Goal: Feedback & Contribution: Submit feedback/report problem

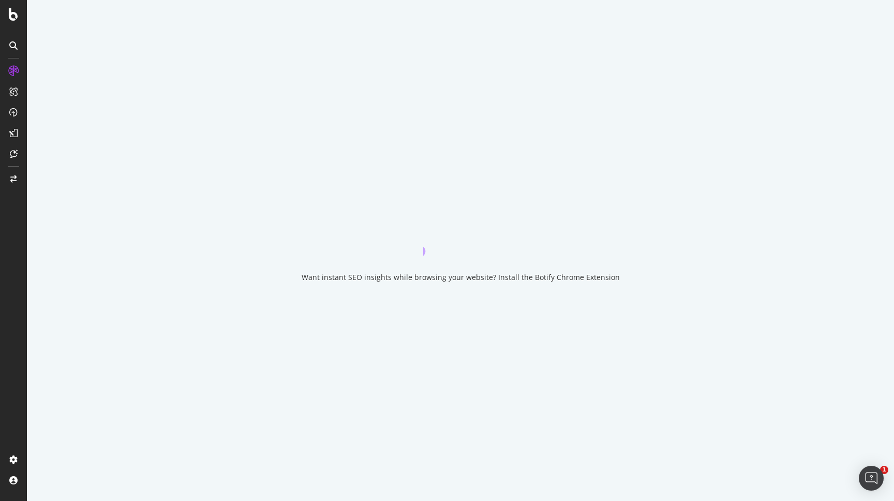
click at [380, 278] on div "Want instant SEO insights while browsing your website? Install the Botify Chrom…" at bounding box center [461, 277] width 318 height 10
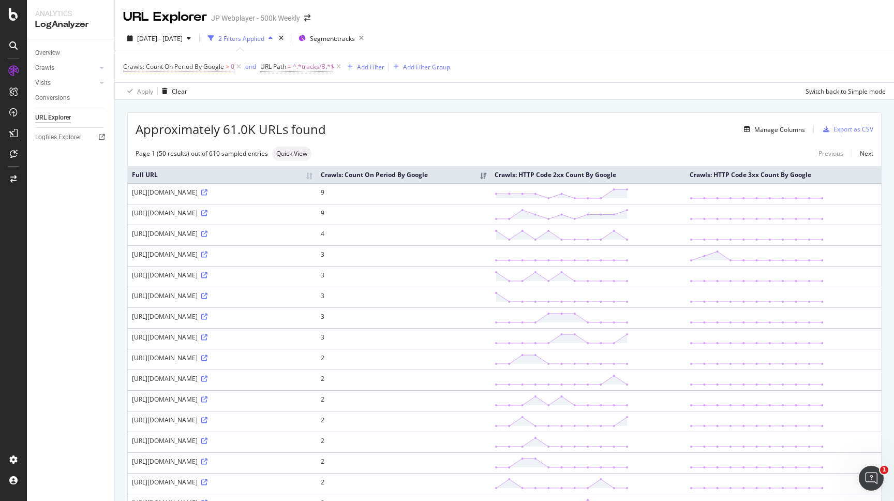
click at [221, 68] on span "Crawls: Count On Period By Google" at bounding box center [173, 66] width 101 height 9
click at [193, 129] on input "0" at bounding box center [189, 127] width 114 height 17
type input "1"
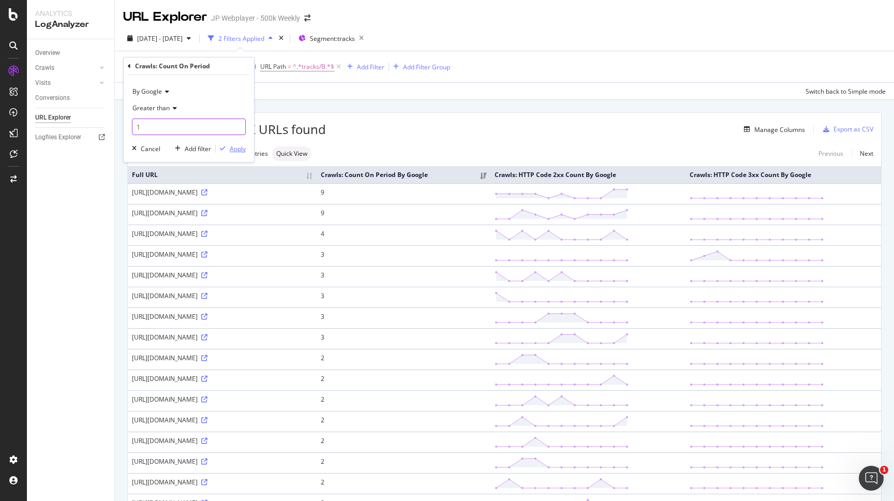
type input "1"
click at [239, 150] on div "Apply" at bounding box center [238, 148] width 16 height 9
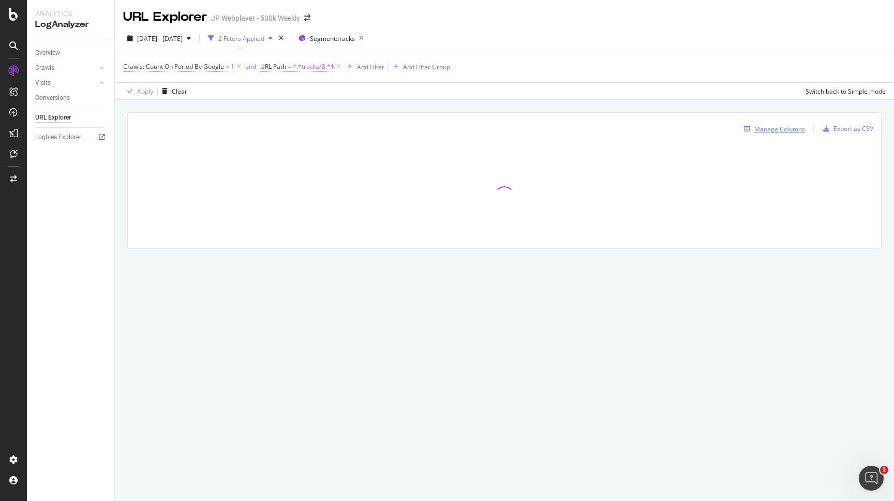
click at [780, 131] on div "Manage Columns" at bounding box center [780, 129] width 51 height 9
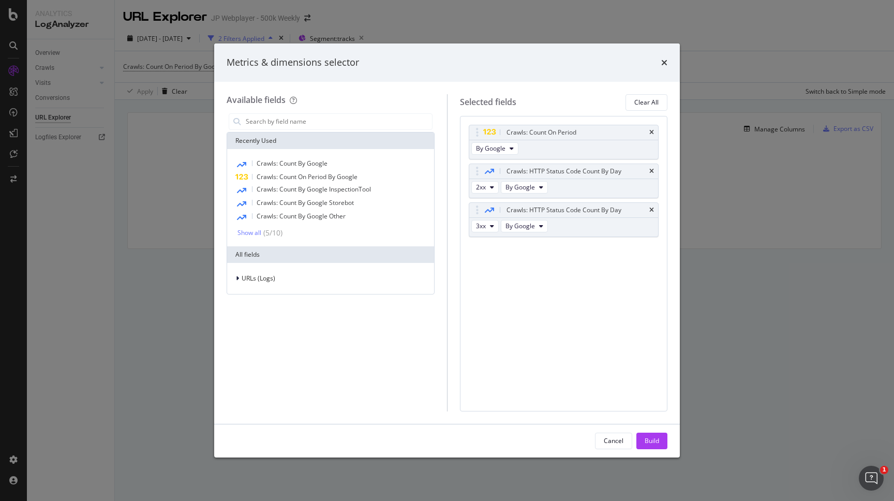
click at [659, 60] on div "Metrics & dimensions selector" at bounding box center [447, 62] width 441 height 13
click at [668, 63] on div "Metrics & dimensions selector" at bounding box center [447, 62] width 466 height 38
click at [665, 63] on icon "times" at bounding box center [664, 62] width 6 height 8
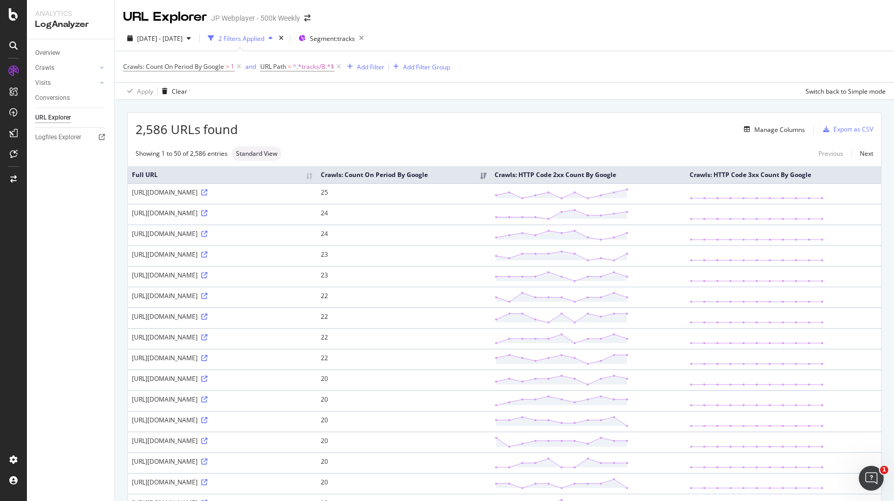
click at [306, 13] on div "URL Explorer JP Webplayer - 500k Weekly" at bounding box center [222, 17] width 198 height 18
click at [306, 18] on icon "arrow-right-arrow-left" at bounding box center [307, 17] width 6 height 7
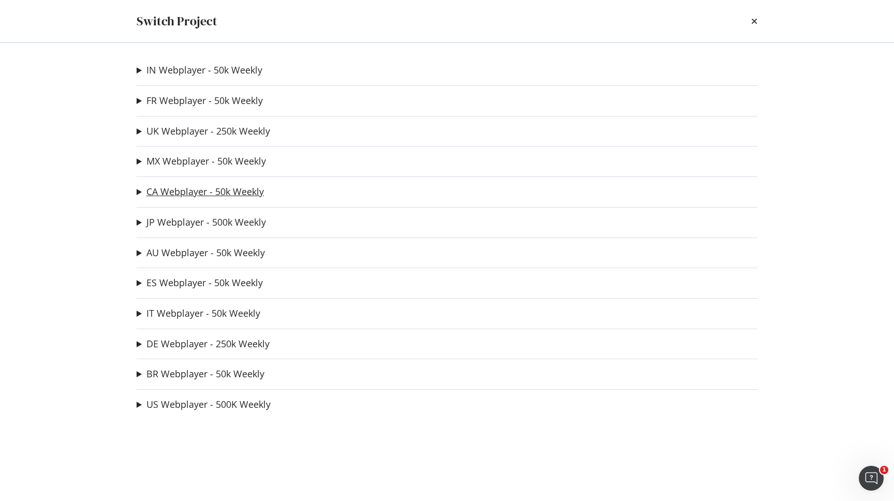
click at [184, 186] on link "CA Webplayer - 50k Weekly" at bounding box center [204, 191] width 117 height 11
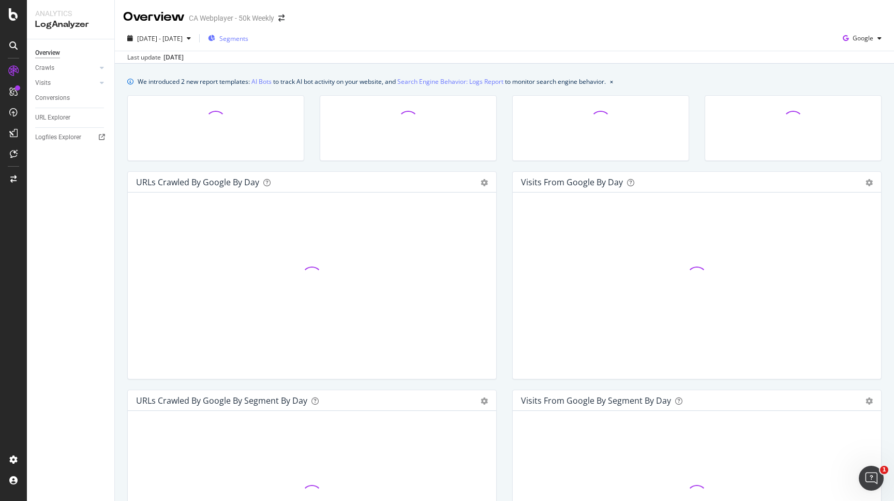
click at [248, 39] on span "Segments" at bounding box center [233, 38] width 29 height 9
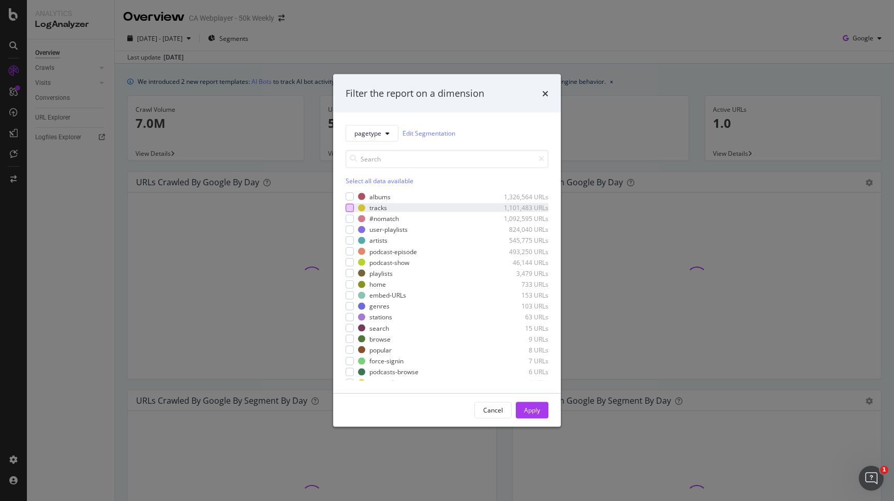
click at [353, 207] on div "modal" at bounding box center [350, 207] width 8 height 8
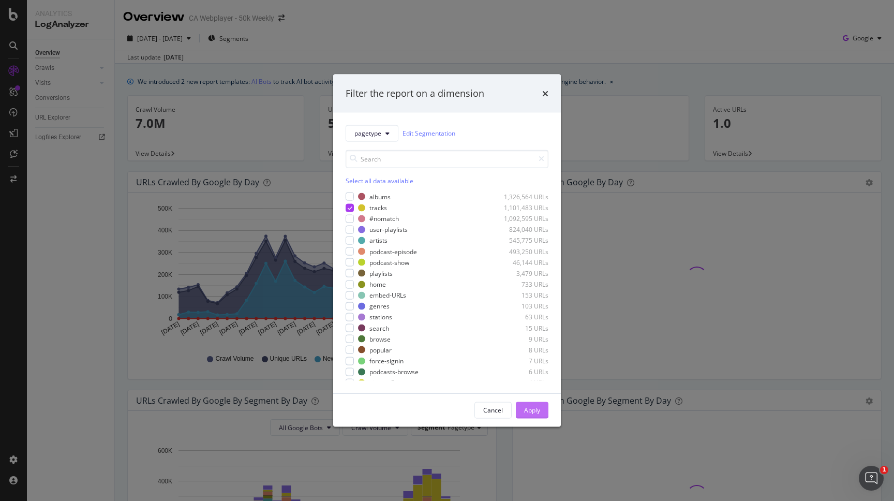
click at [533, 412] on div "Apply" at bounding box center [532, 410] width 16 height 9
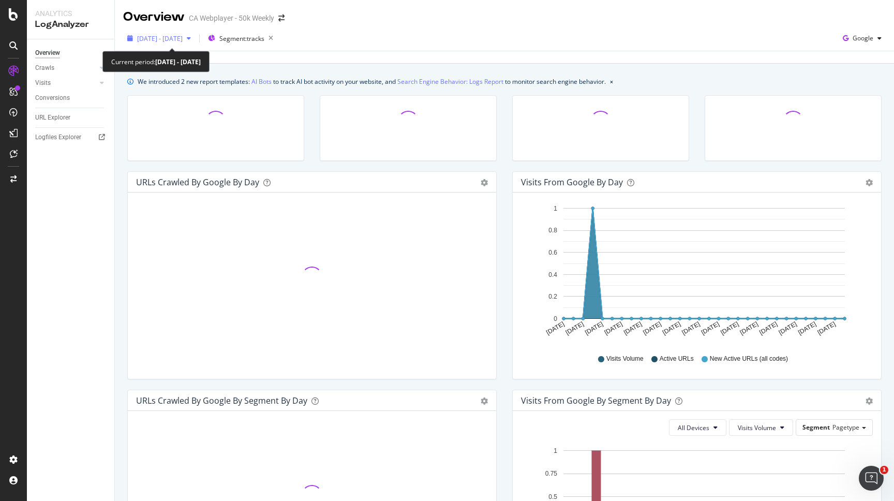
click at [182, 38] on span "[DATE] - [DATE]" at bounding box center [160, 38] width 46 height 9
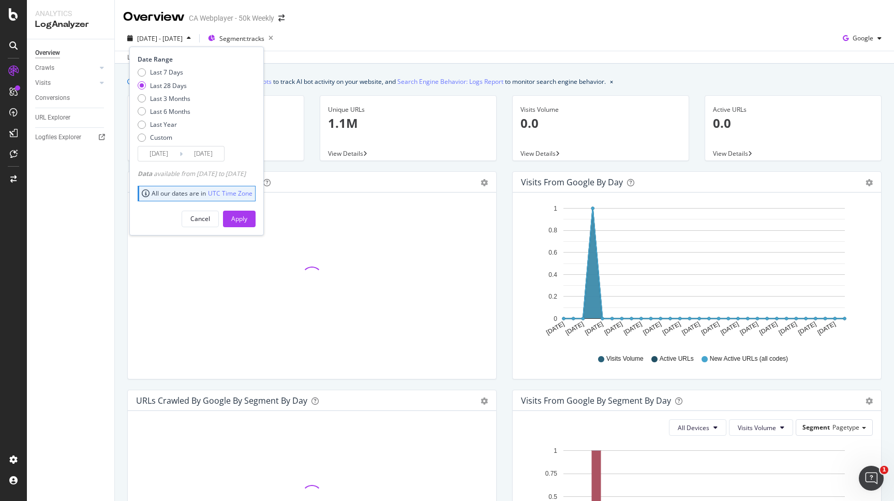
click at [171, 155] on input "[DATE]" at bounding box center [158, 153] width 41 height 14
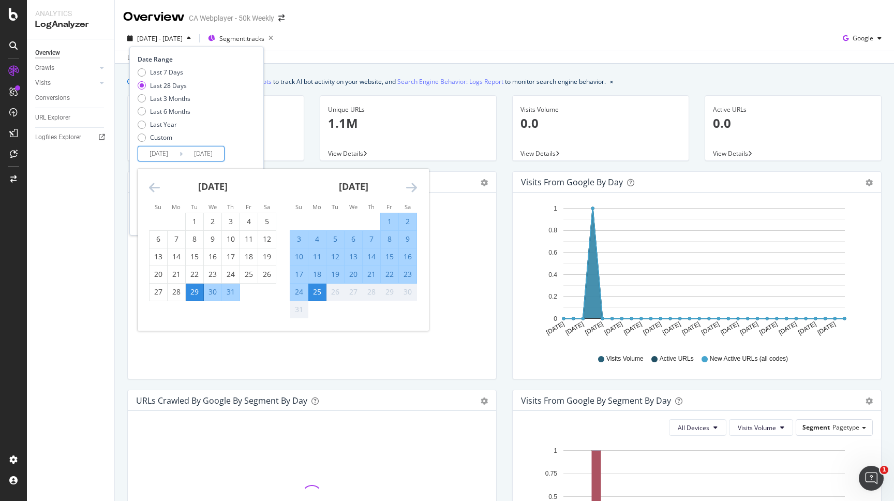
click at [320, 292] on div "25" at bounding box center [317, 292] width 18 height 10
type input "[DATE]"
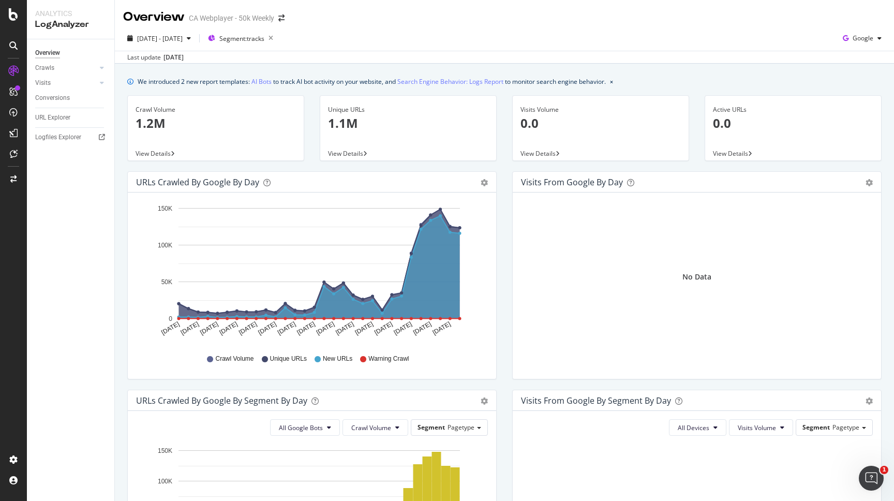
click at [390, 33] on div "[DATE] - [DATE] Segment: tracks Google" at bounding box center [504, 40] width 779 height 21
click at [156, 150] on span "View Details" at bounding box center [153, 153] width 35 height 9
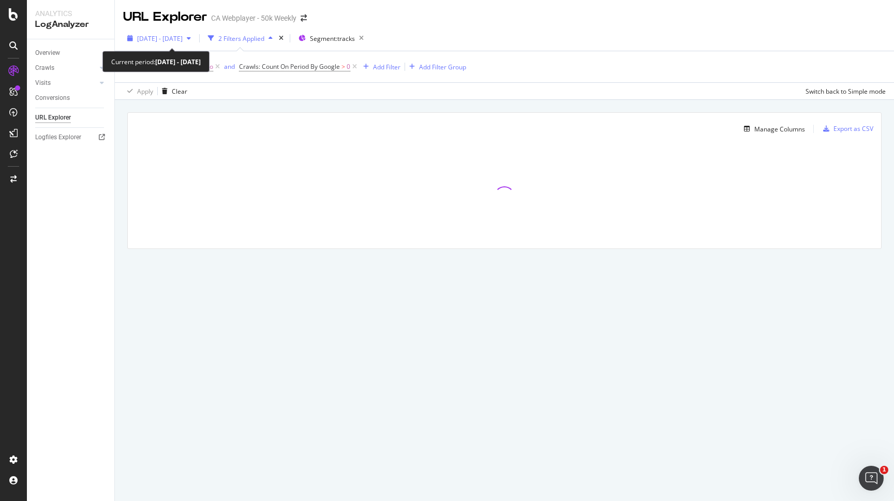
click at [173, 40] on span "[DATE] - [DATE]" at bounding box center [160, 38] width 46 height 9
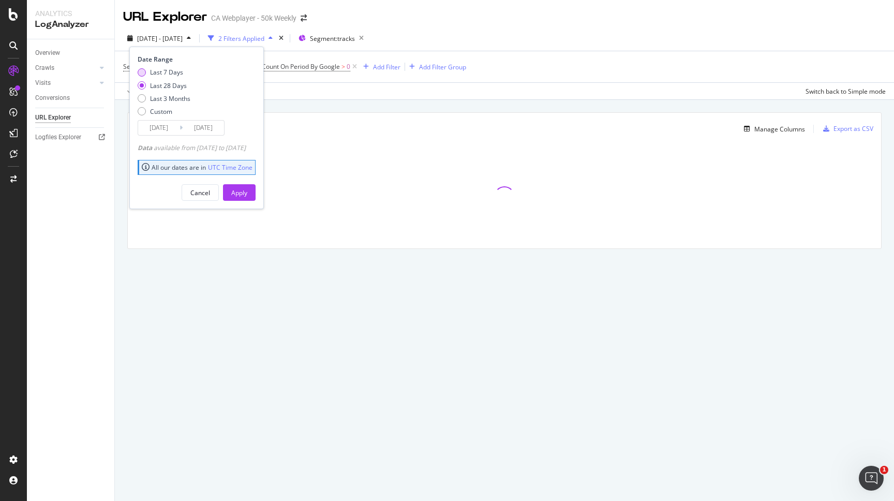
click at [160, 72] on div "Last 7 Days" at bounding box center [166, 72] width 33 height 9
type input "[DATE]"
click at [243, 190] on button "Apply" at bounding box center [239, 192] width 33 height 17
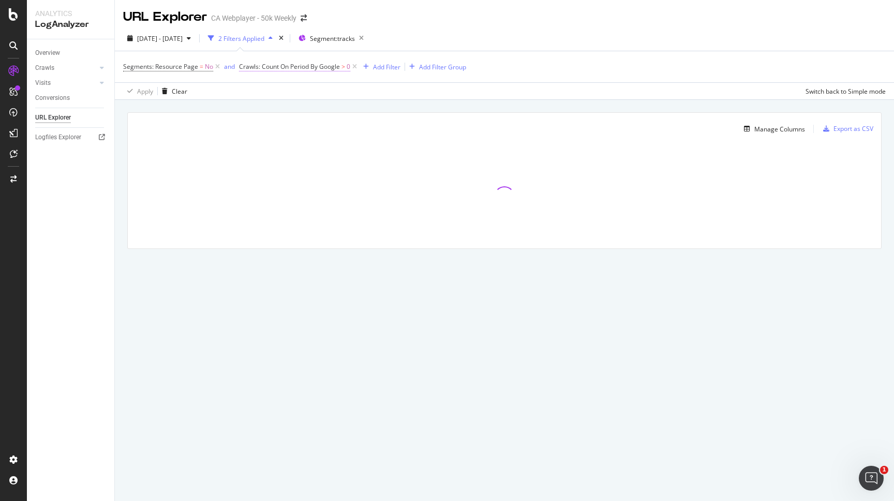
click at [279, 70] on span "Crawls: Count On Period By Google" at bounding box center [289, 66] width 101 height 9
click at [262, 132] on input "0" at bounding box center [304, 127] width 114 height 17
type input "1"
click at [348, 151] on div "Apply" at bounding box center [353, 148] width 16 height 9
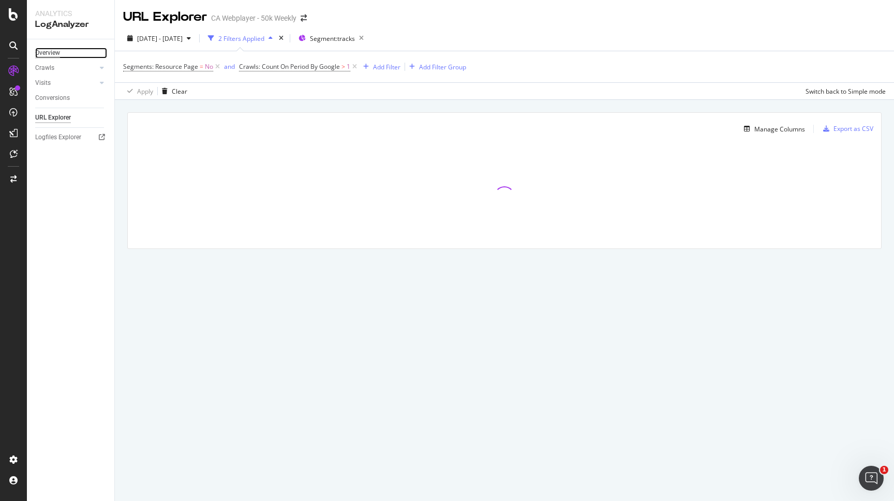
click at [48, 54] on div "Overview" at bounding box center [47, 53] width 25 height 11
click at [102, 66] on icon at bounding box center [102, 68] width 4 height 6
click at [103, 151] on icon at bounding box center [102, 154] width 4 height 6
click at [64, 70] on link "Crawls" at bounding box center [66, 68] width 62 height 11
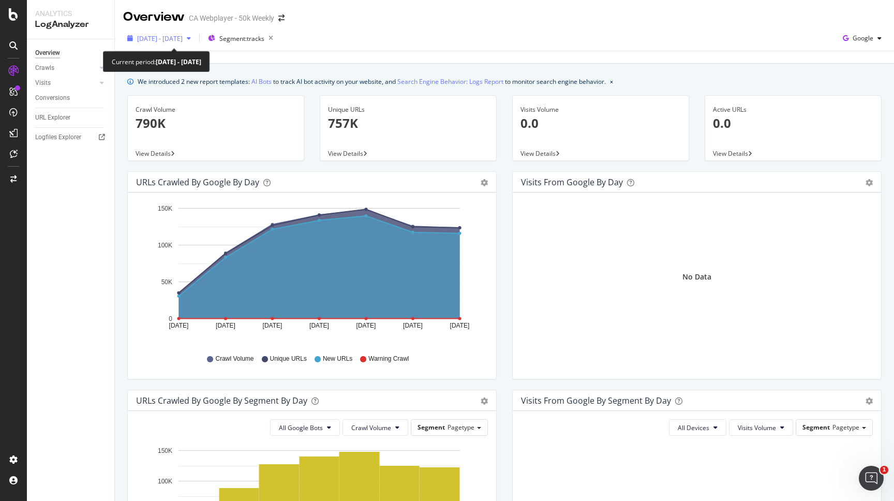
click at [183, 38] on span "[DATE] - [DATE]" at bounding box center [160, 38] width 46 height 9
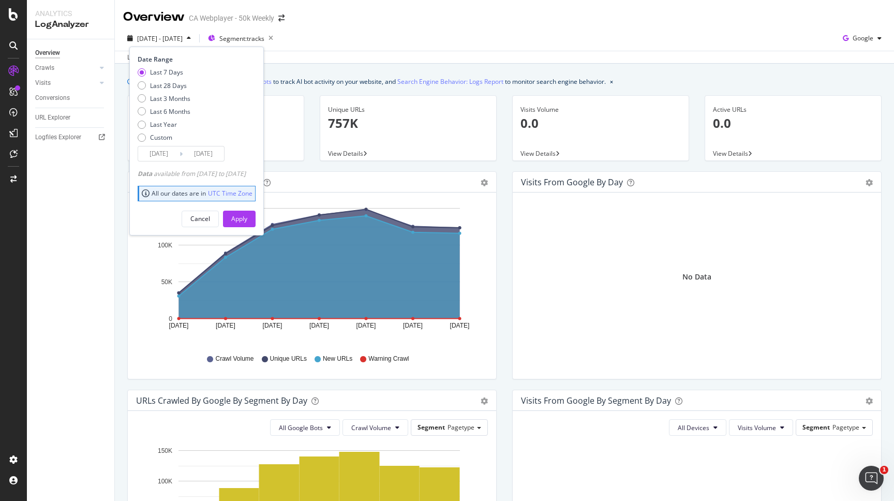
click at [212, 156] on input "[DATE]" at bounding box center [203, 153] width 41 height 14
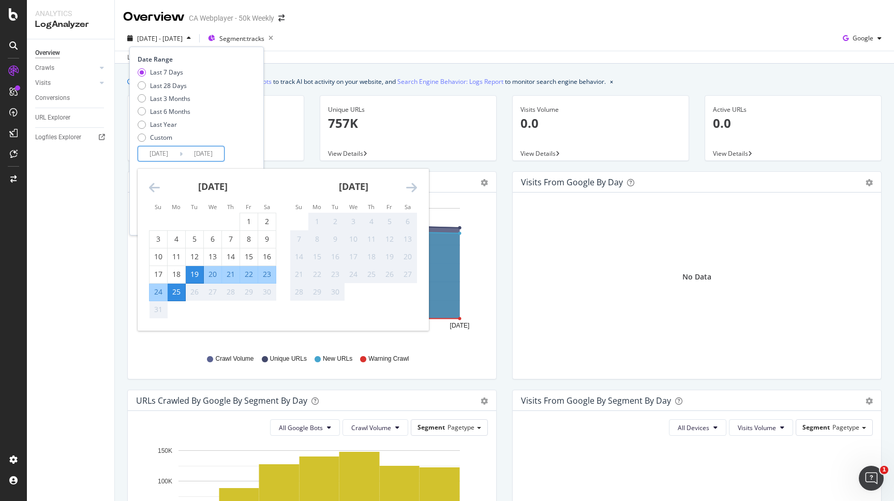
click at [193, 296] on div "26" at bounding box center [195, 292] width 18 height 10
click at [404, 48] on div "2025 Aug. 19th - Aug. 25th Segment: tracks Date Range Last 7 Days Last 28 Days …" at bounding box center [504, 40] width 779 height 21
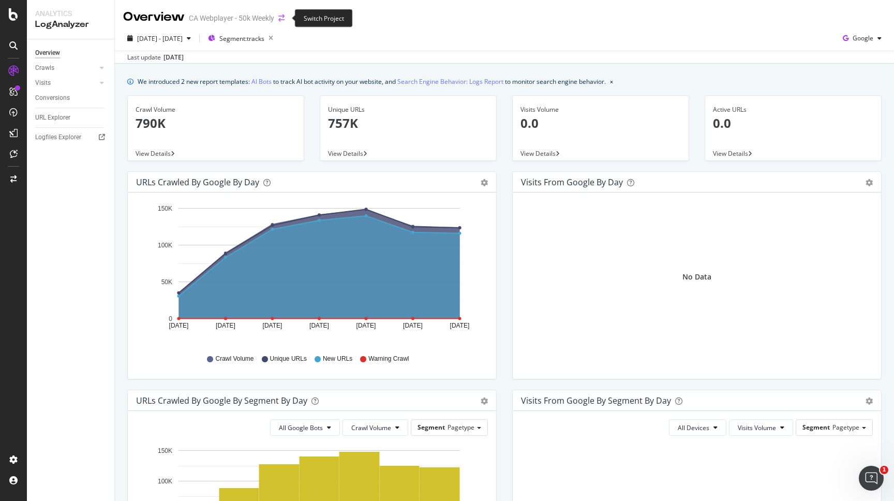
click at [283, 15] on icon "arrow-right-arrow-left" at bounding box center [281, 17] width 6 height 7
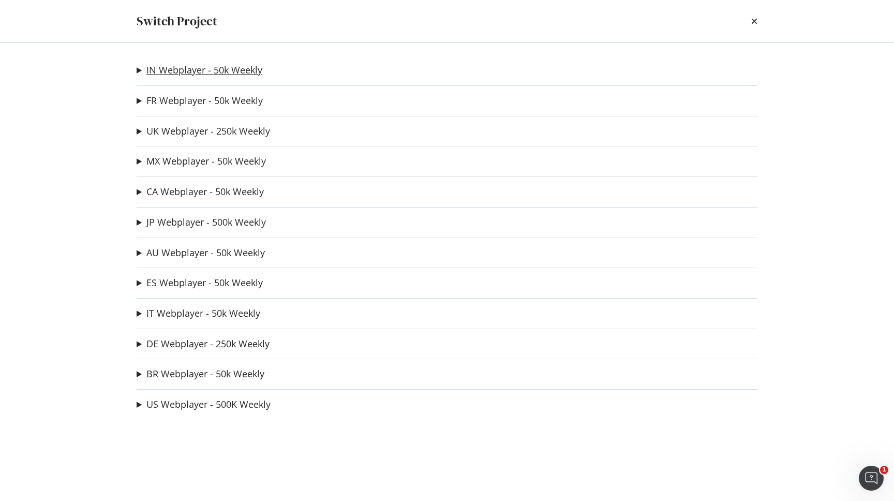
click at [174, 69] on link "IN Webplayer - 50k Weekly" at bounding box center [204, 70] width 116 height 11
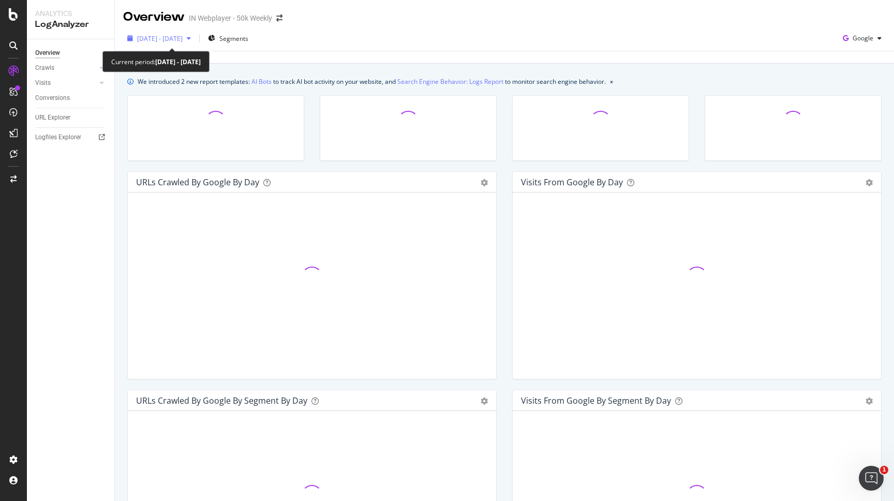
click at [175, 40] on span "2025 Jul. 28th - Aug. 26th" at bounding box center [160, 38] width 46 height 9
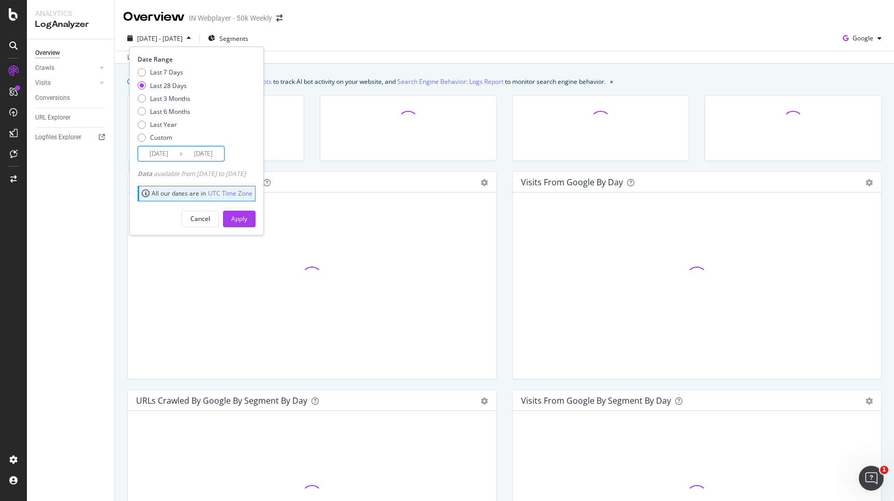
click at [203, 151] on input "2025/08/26" at bounding box center [203, 153] width 41 height 14
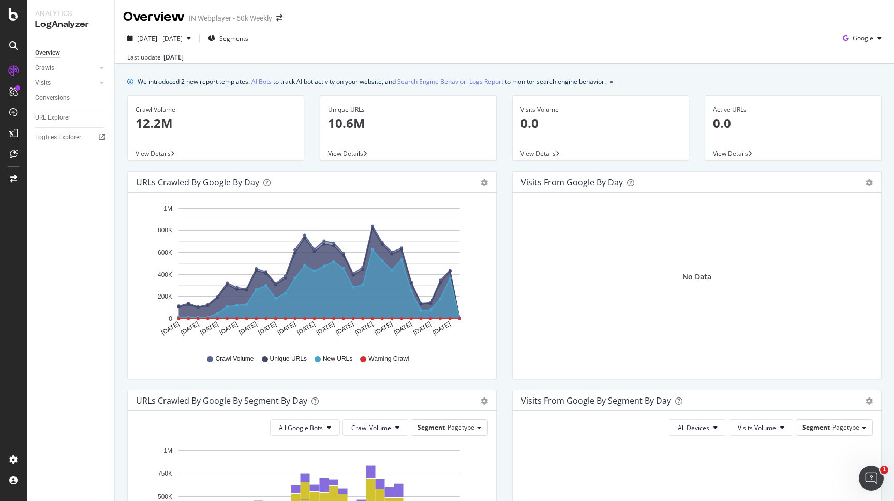
click at [313, 61] on div "Last update Aug. 26, 2025" at bounding box center [504, 57] width 779 height 12
click at [278, 16] on icon "arrow-right-arrow-left" at bounding box center [279, 17] width 6 height 7
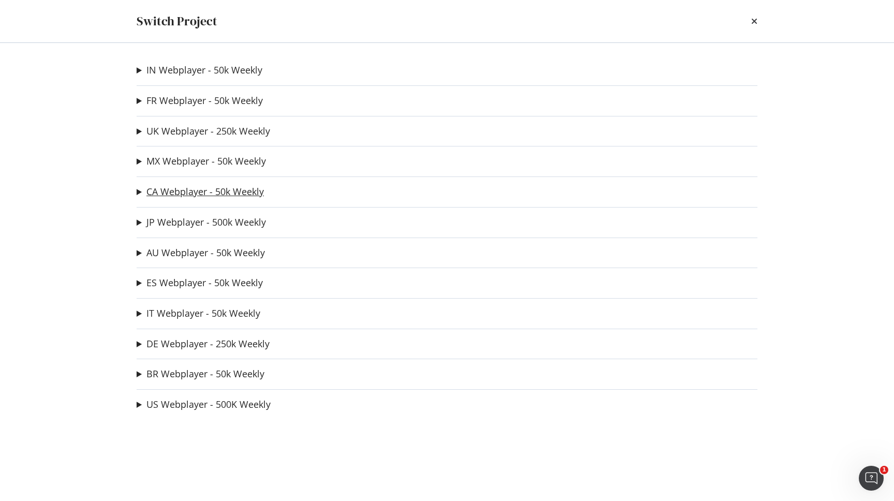
click at [187, 197] on link "CA Webplayer - 50k Weekly" at bounding box center [204, 191] width 117 height 11
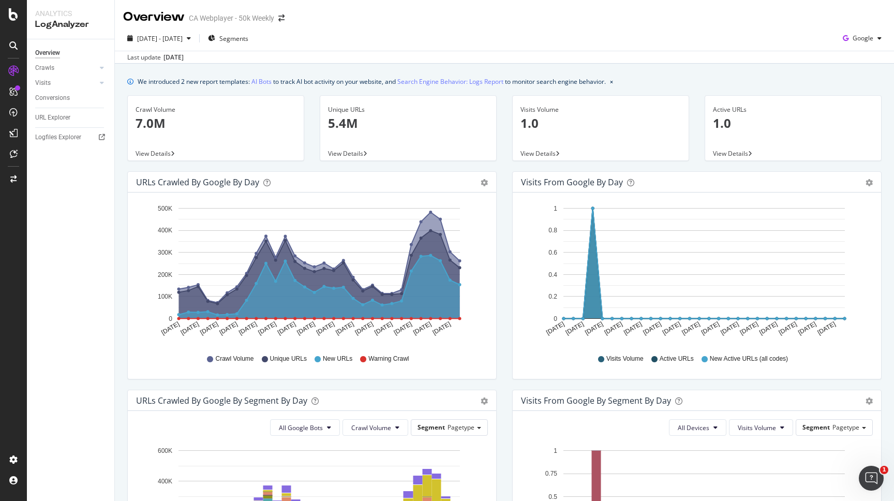
click at [176, 80] on div "We introduced 2 new report templates: AI Bots to track AI bot activity on your …" at bounding box center [372, 81] width 468 height 11
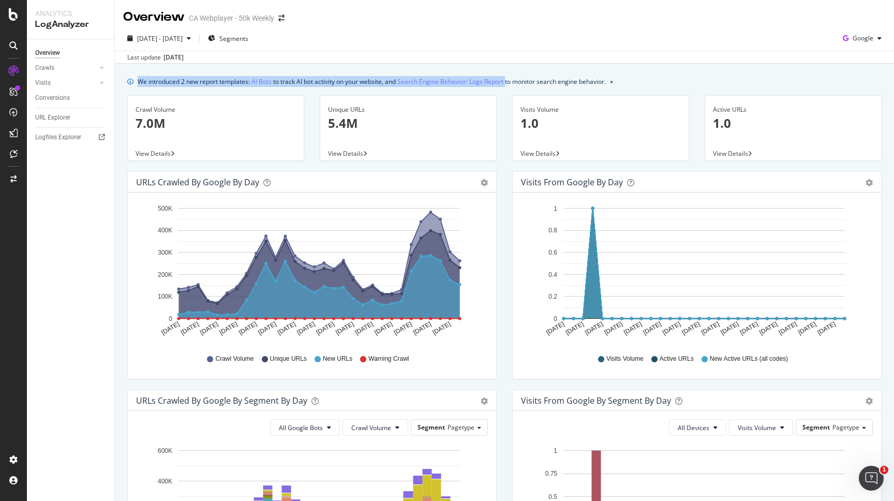
click at [176, 80] on div "We introduced 2 new report templates: AI Bots to track AI bot activity on your …" at bounding box center [372, 81] width 468 height 11
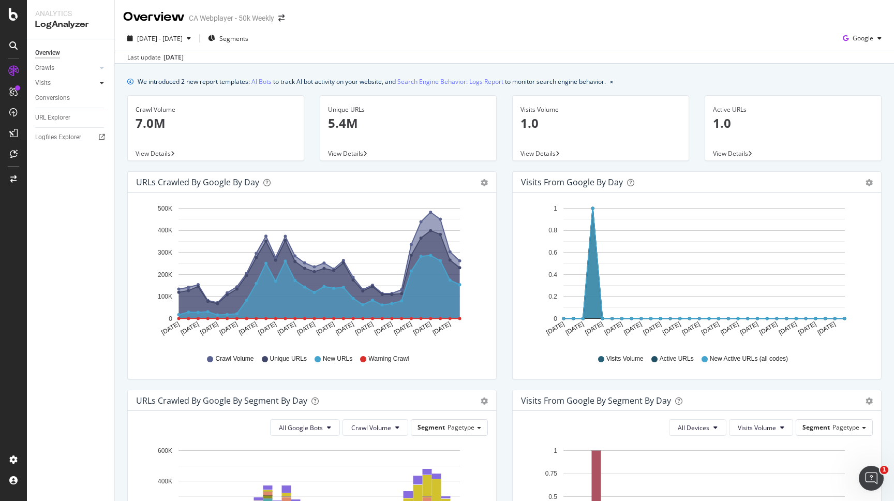
click at [100, 81] on div at bounding box center [102, 83] width 10 height 10
click at [103, 67] on icon at bounding box center [102, 68] width 4 height 6
click at [58, 160] on div "CustomReports" at bounding box center [63, 160] width 51 height 10
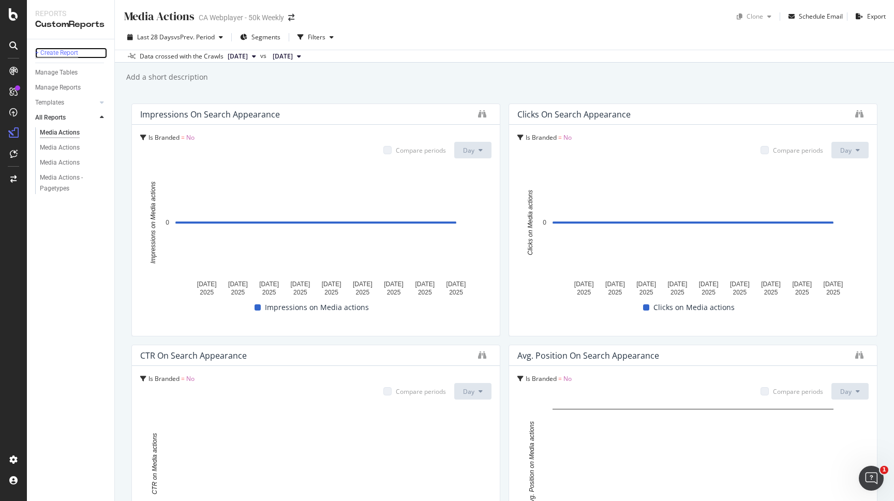
click at [51, 53] on div "+ Create Report" at bounding box center [56, 53] width 43 height 11
click at [66, 54] on div "+ Create Report" at bounding box center [56, 53] width 43 height 11
click at [382, 75] on div "Add a short description Add a short description" at bounding box center [509, 77] width 769 height 16
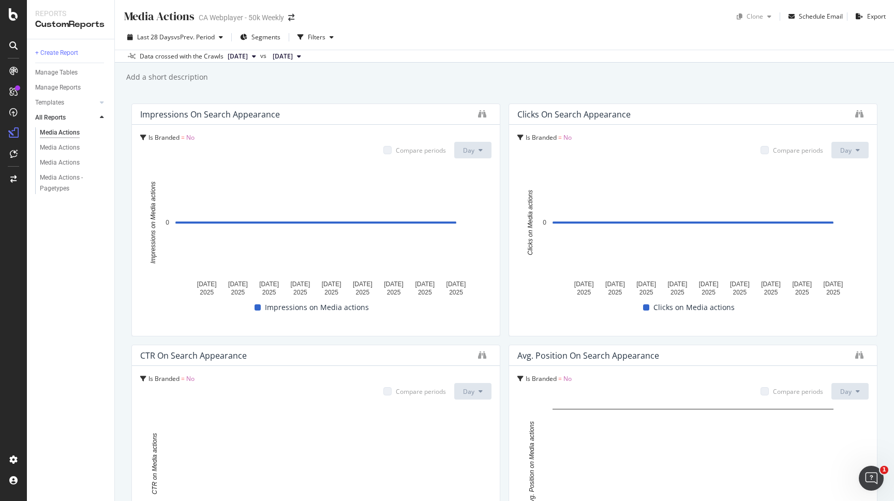
click at [166, 73] on div "Add a short description" at bounding box center [166, 77] width 83 height 10
